Goal: Information Seeking & Learning: Learn about a topic

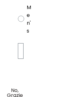
scroll to position [0, 123]
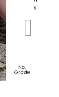
scroll to position [129, 0]
click at [23, 77] on button "No, Grazie" at bounding box center [21, 70] width 27 height 16
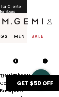
scroll to position [2004, 32]
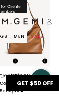
click at [40, 57] on span at bounding box center [41, 59] width 17 height 16
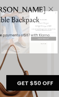
scroll to position [7, 0]
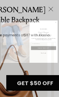
click at [56, 23] on circle "Close dialog" at bounding box center [55, 22] width 2 height 2
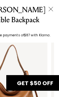
click at [45, 72] on img "1 / 7" at bounding box center [10, 91] width 73 height 98
click at [41, 83] on span "GET $50 OFF" at bounding box center [35, 83] width 36 height 8
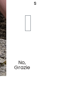
scroll to position [286, 0]
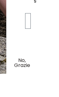
click at [25, 71] on button "No, Grazie" at bounding box center [21, 63] width 27 height 16
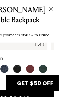
scroll to position [103, 0]
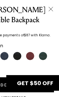
click at [53, 11] on img at bounding box center [50, 9] width 6 height 6
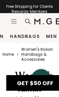
scroll to position [2004, 0]
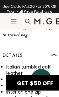
scroll to position [441, 0]
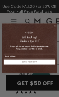
click at [55, 27] on circle "Close dialog" at bounding box center [54, 25] width 3 height 3
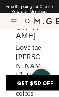
scroll to position [1628, 0]
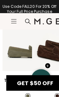
scroll to position [128, 0]
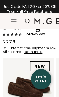
scroll to position [52, 0]
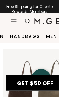
scroll to position [416, 0]
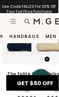
scroll to position [1240, 0]
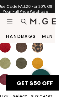
scroll to position [215, 4]
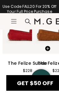
scroll to position [1473, 0]
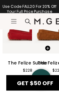
click at [27, 42] on section "Icons/20x20/hamburger@2x Women Shop All Shoes New Arrivals Bestsellers Essentia…" at bounding box center [29, 28] width 59 height 30
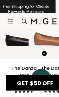
scroll to position [2242, 0]
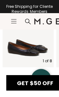
scroll to position [83, 0]
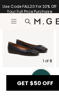
click at [35, 54] on img at bounding box center [27, 41] width 51 height 51
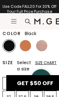
scroll to position [175, 0]
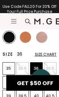
click at [37, 76] on li "38" at bounding box center [36, 82] width 12 height 12
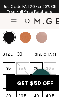
scroll to position [0, 0]
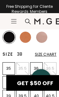
click at [39, 68] on p "36" at bounding box center [36, 68] width 12 height 5
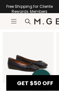
scroll to position [67, 0]
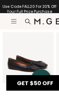
click at [37, 67] on img at bounding box center [27, 57] width 51 height 51
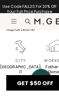
scroll to position [975, 0]
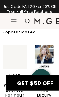
scroll to position [547, 0]
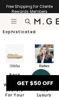
click at [15, 42] on section "Icons/20x20/hamburger@2x Women Shop All Shoes New Arrivals Bestsellers Essentia…" at bounding box center [29, 28] width 59 height 30
click at [16, 37] on section "Icons/20x20/hamburger@2x Women Shop All Shoes New Arrivals Bestsellers Essentia…" at bounding box center [29, 28] width 59 height 30
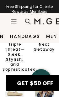
scroll to position [510, 0]
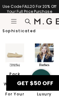
click at [18, 33] on div "The Latest Loafer Trend Is a Triple Threat—Sleek, Stylish, and Sophisticated" at bounding box center [14, 8] width 24 height 50
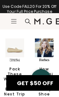
scroll to position [554, 0]
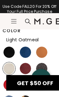
scroll to position [177, 0]
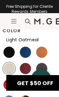
click at [26, 42] on section "Icons/20x20/hamburger@2x Women Shop All Shoes New Arrivals Bestsellers Essentia…" at bounding box center [29, 28] width 59 height 30
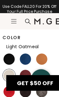
scroll to position [176, 0]
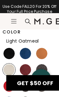
click at [27, 48] on img at bounding box center [25, 53] width 11 height 11
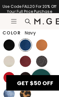
scroll to position [175, 0]
